Goal: Transaction & Acquisition: Purchase product/service

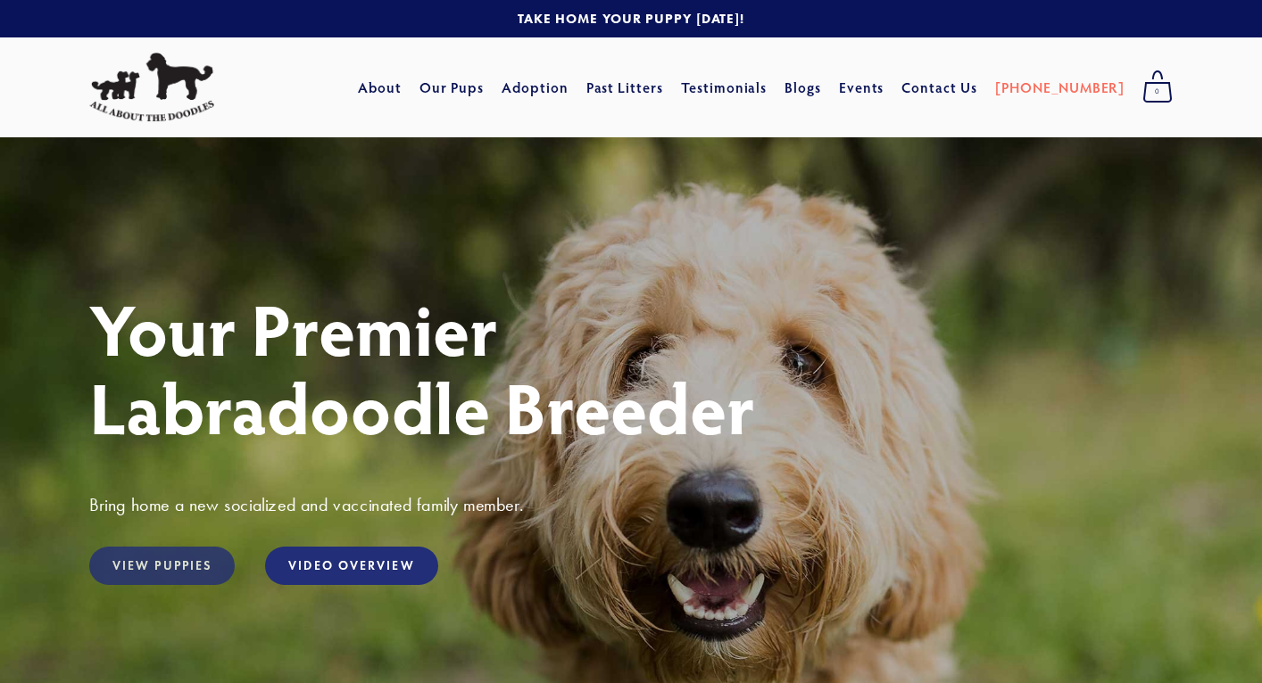
click at [160, 558] on link "View Puppies" at bounding box center [161, 566] width 145 height 38
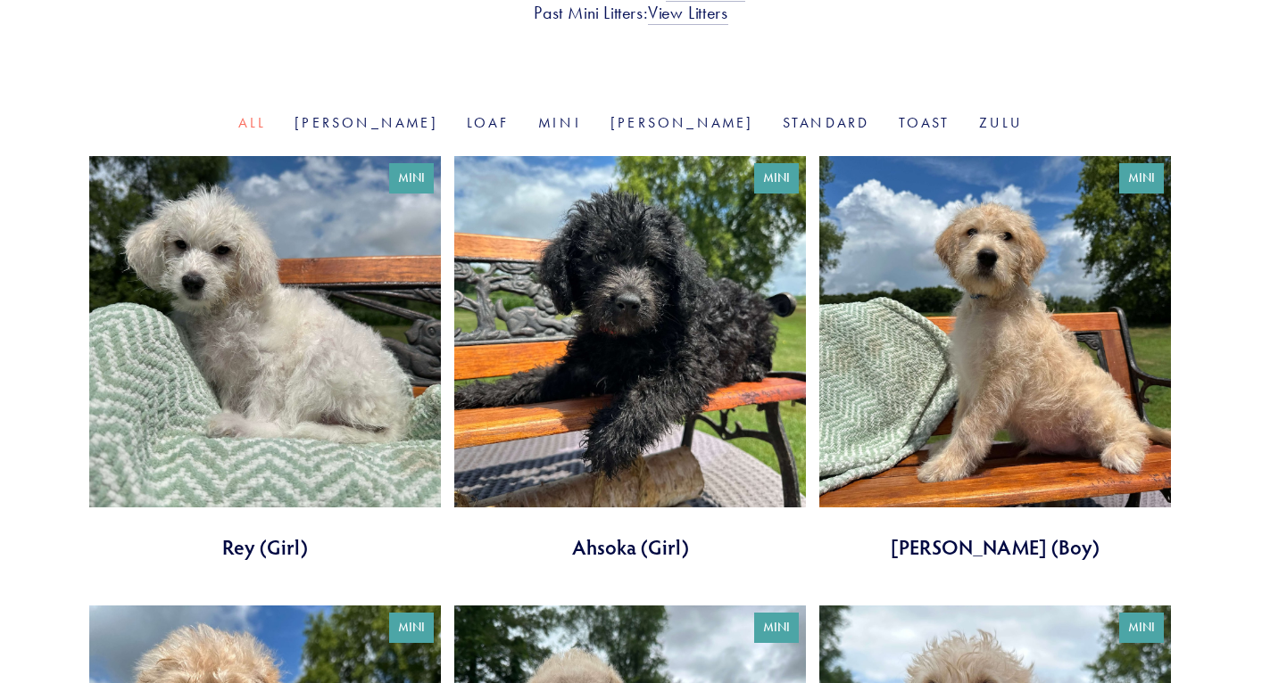
scroll to position [554, 0]
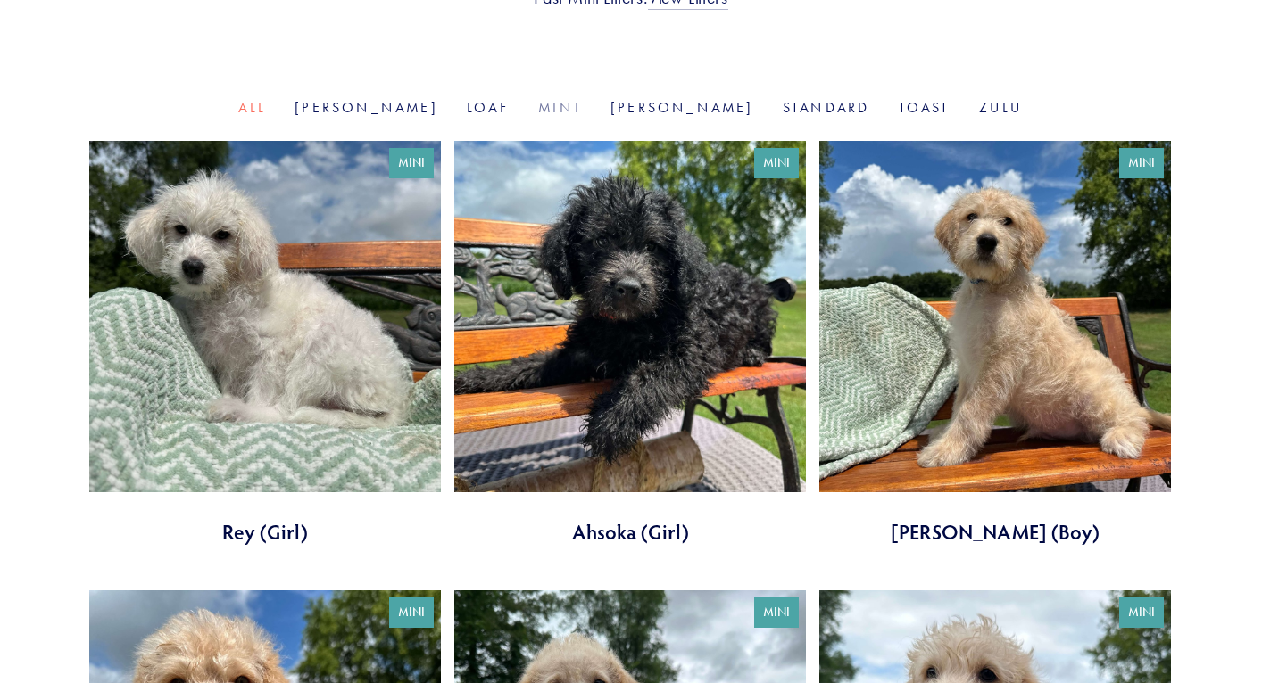
click at [578, 99] on link "Mini" at bounding box center [560, 107] width 44 height 17
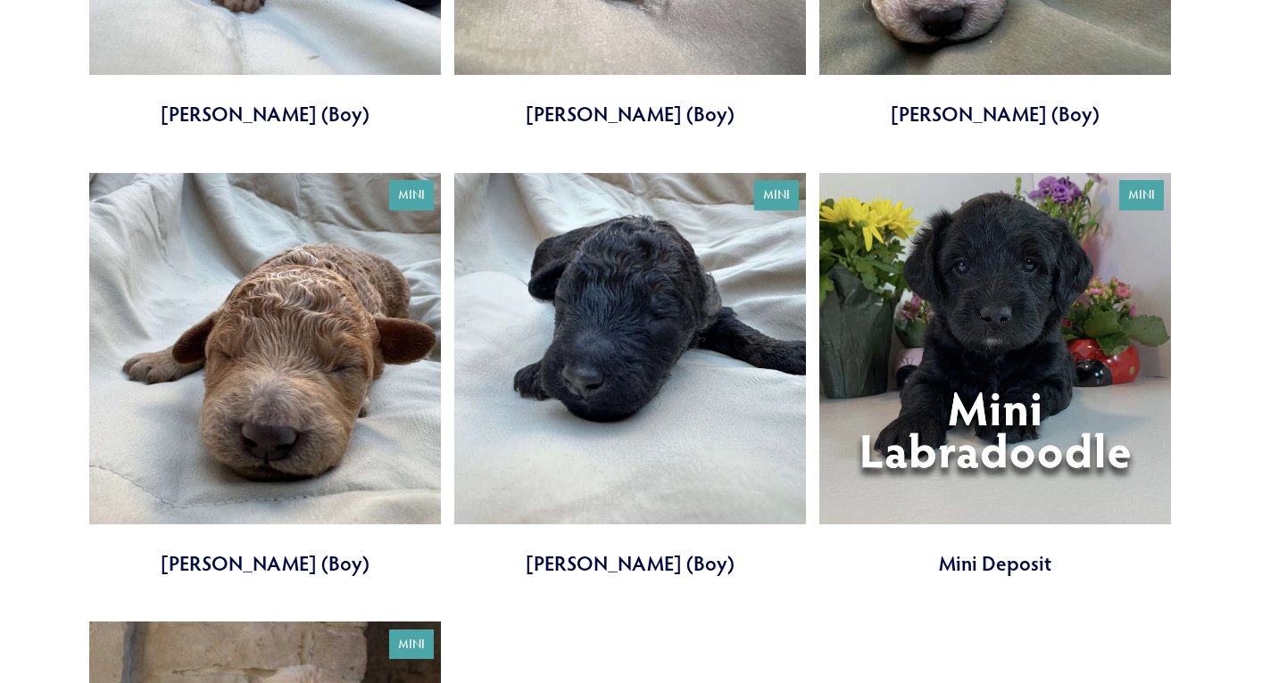
scroll to position [3214, 0]
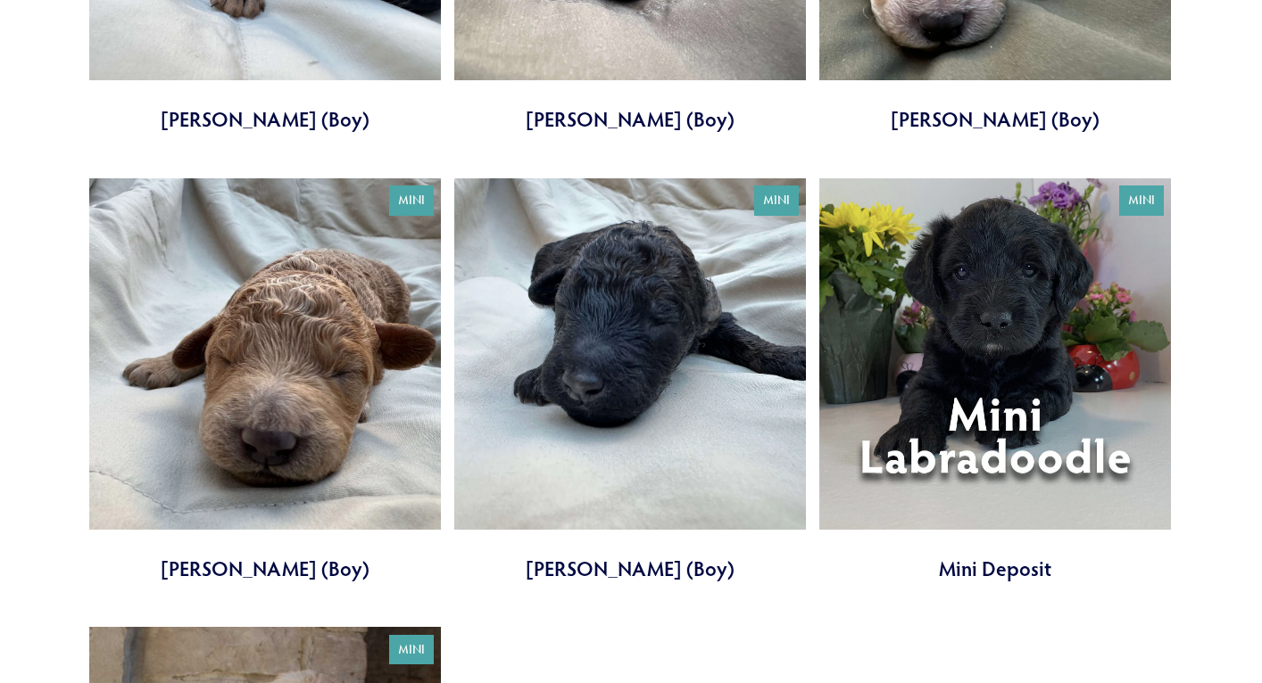
click at [1014, 418] on link at bounding box center [995, 380] width 352 height 405
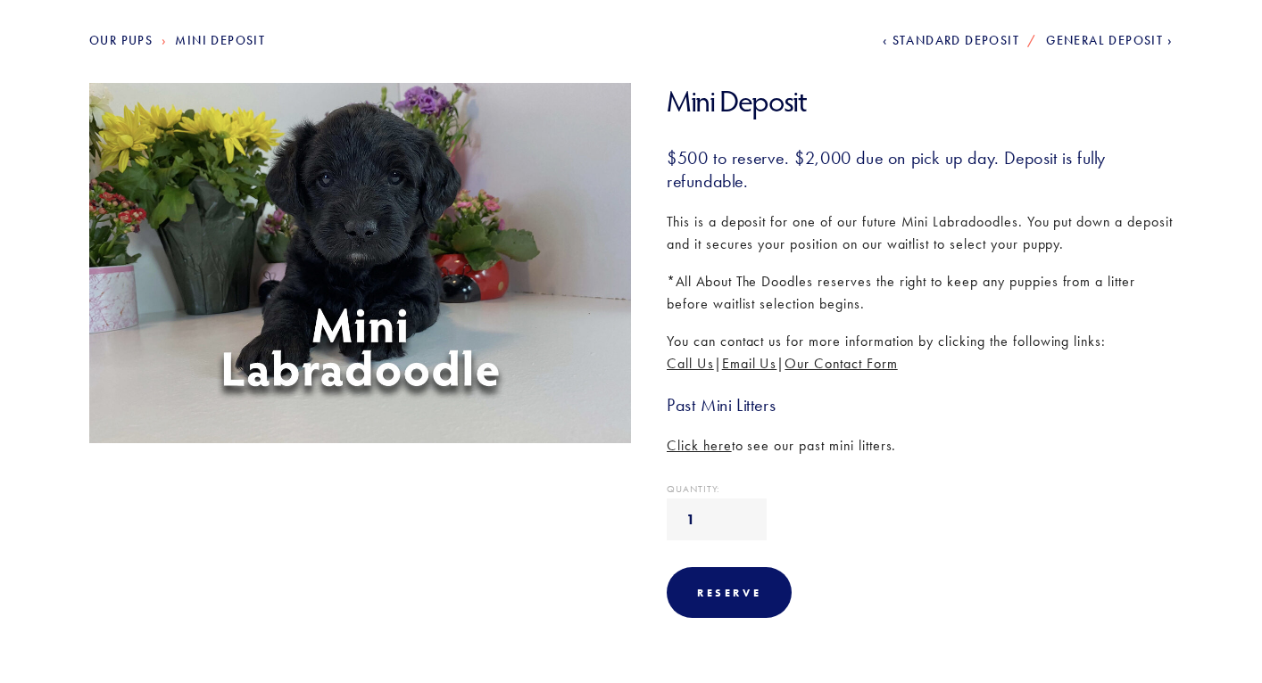
scroll to position [196, 0]
